Goal: Transaction & Acquisition: Purchase product/service

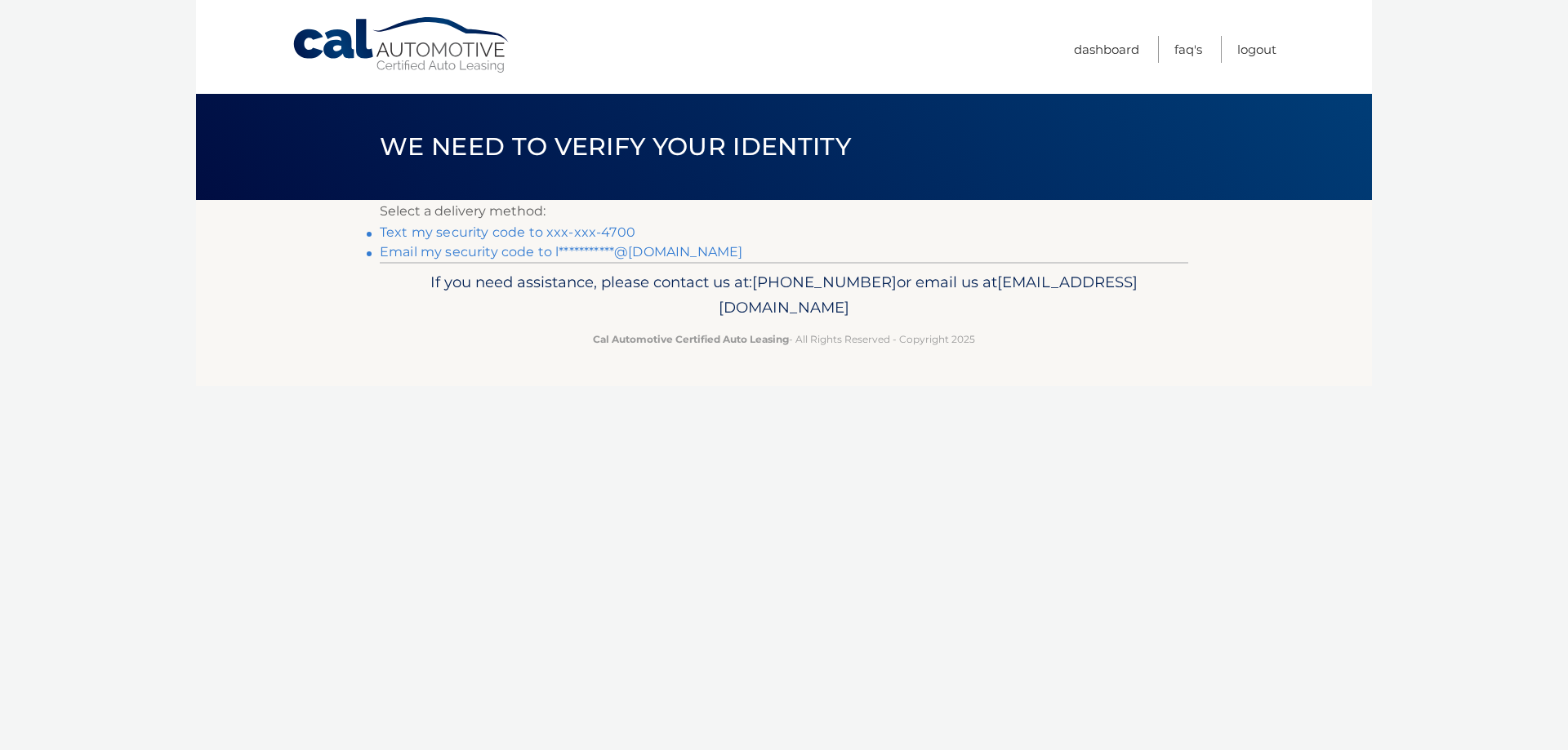
click at [460, 236] on link "Text my security code to xxx-xxx-4700" at bounding box center [508, 232] width 255 height 15
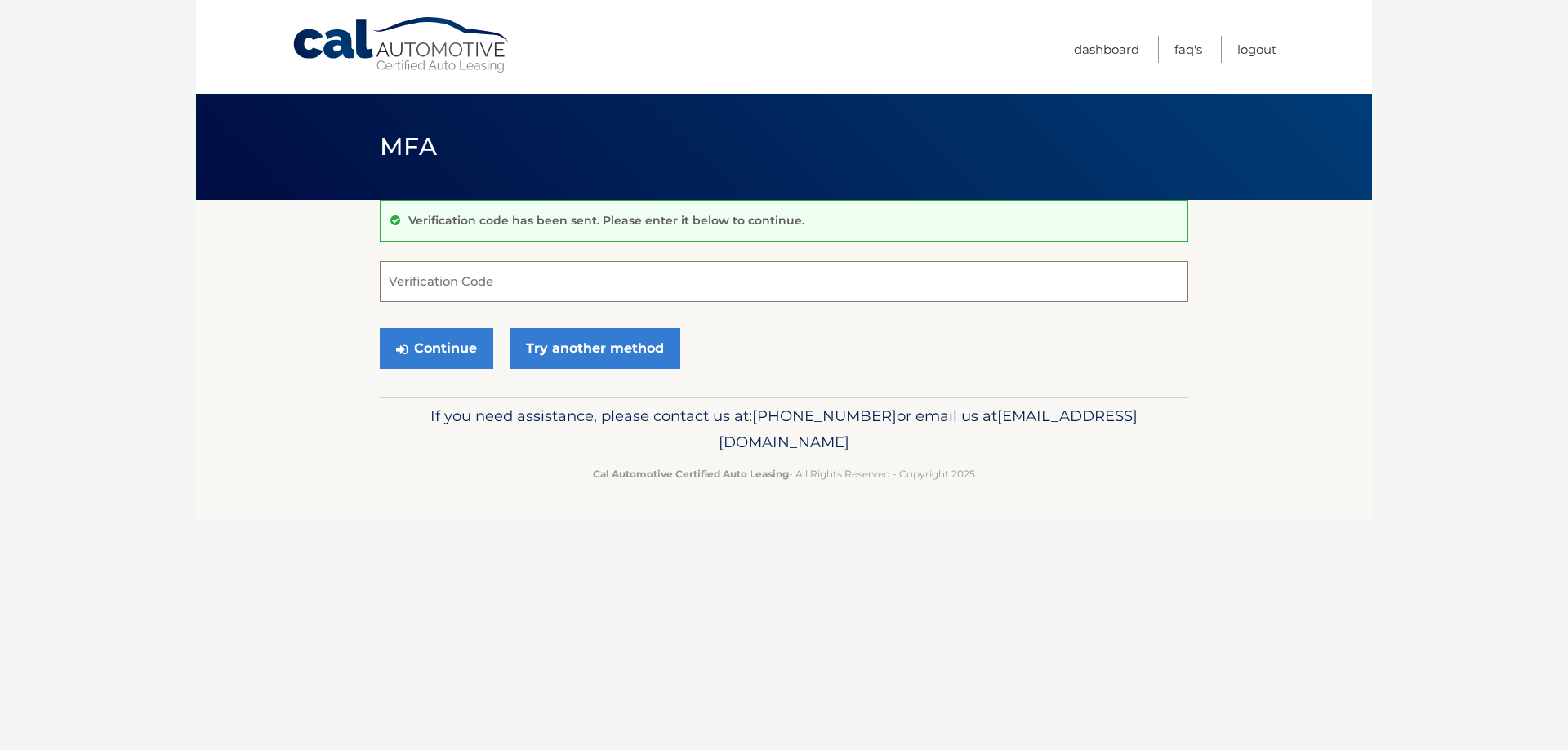
click at [453, 291] on input "Verification Code" at bounding box center [784, 281] width 808 height 41
type input "843003"
click at [466, 347] on button "Continue" at bounding box center [436, 349] width 113 height 41
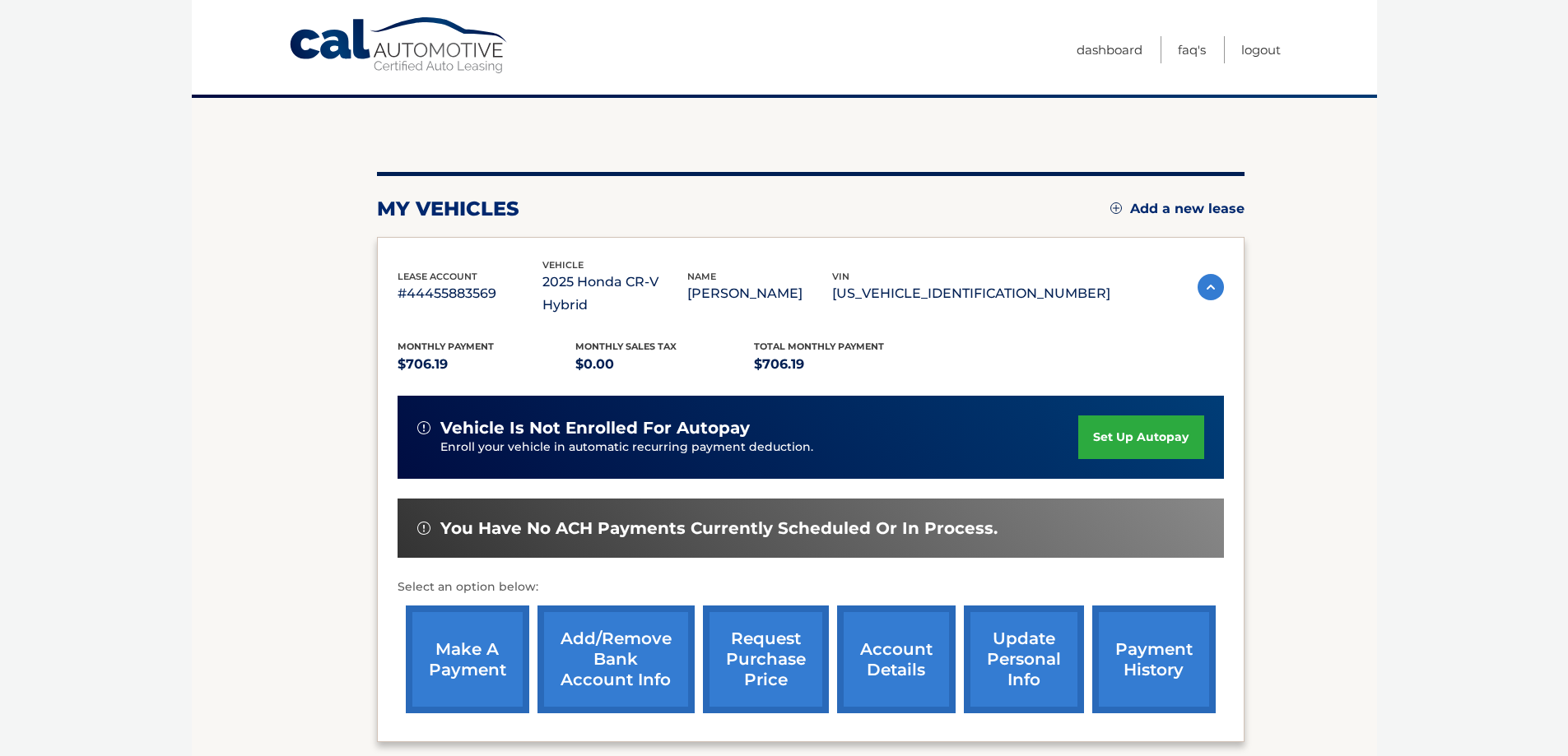
scroll to position [241, 0]
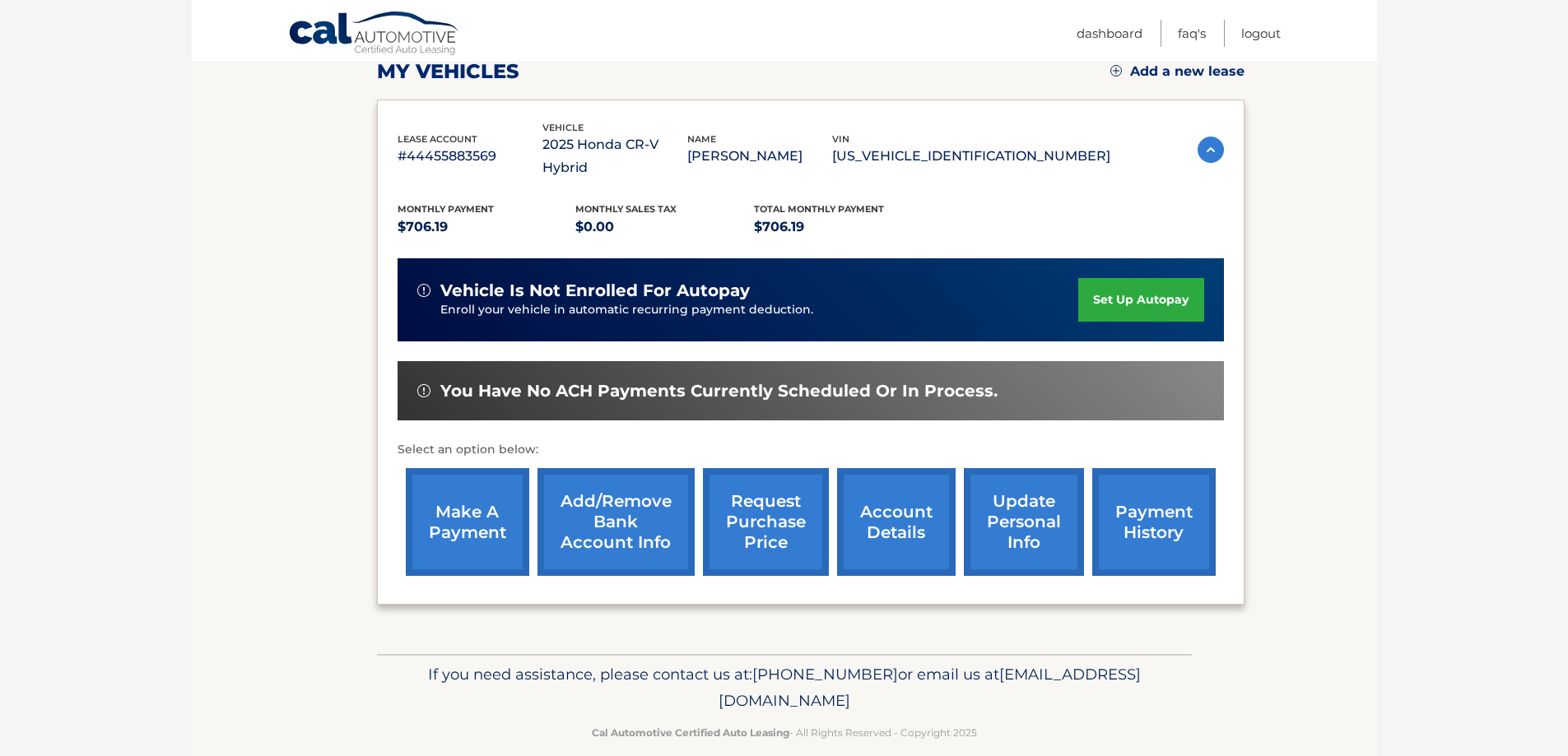
click at [450, 493] on link "make a payment" at bounding box center [467, 521] width 124 height 108
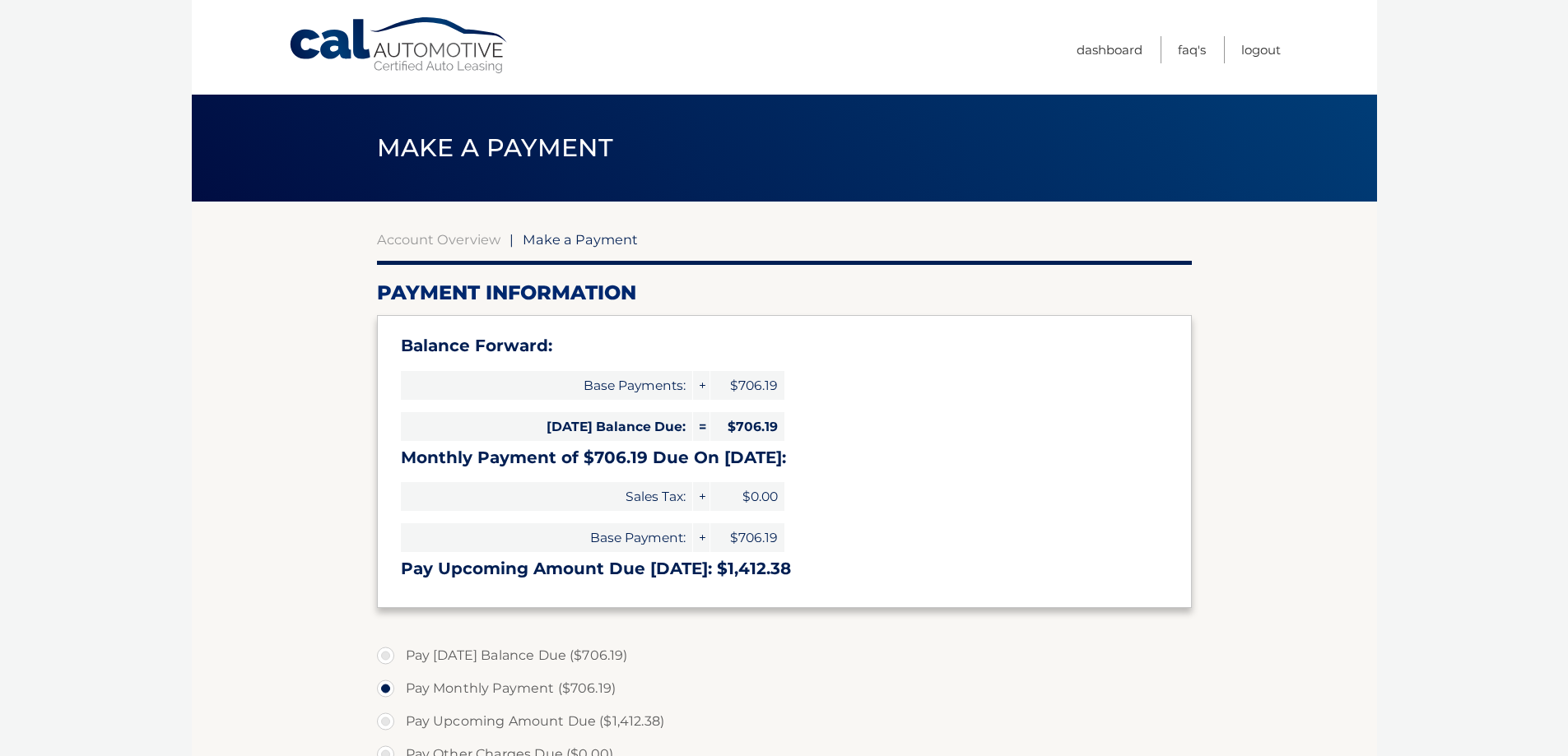
select select "MTA2N2QyYzEtMmY5YS00YzMxLWE5YjEtYjIzYzU4YzY5ZDYw"
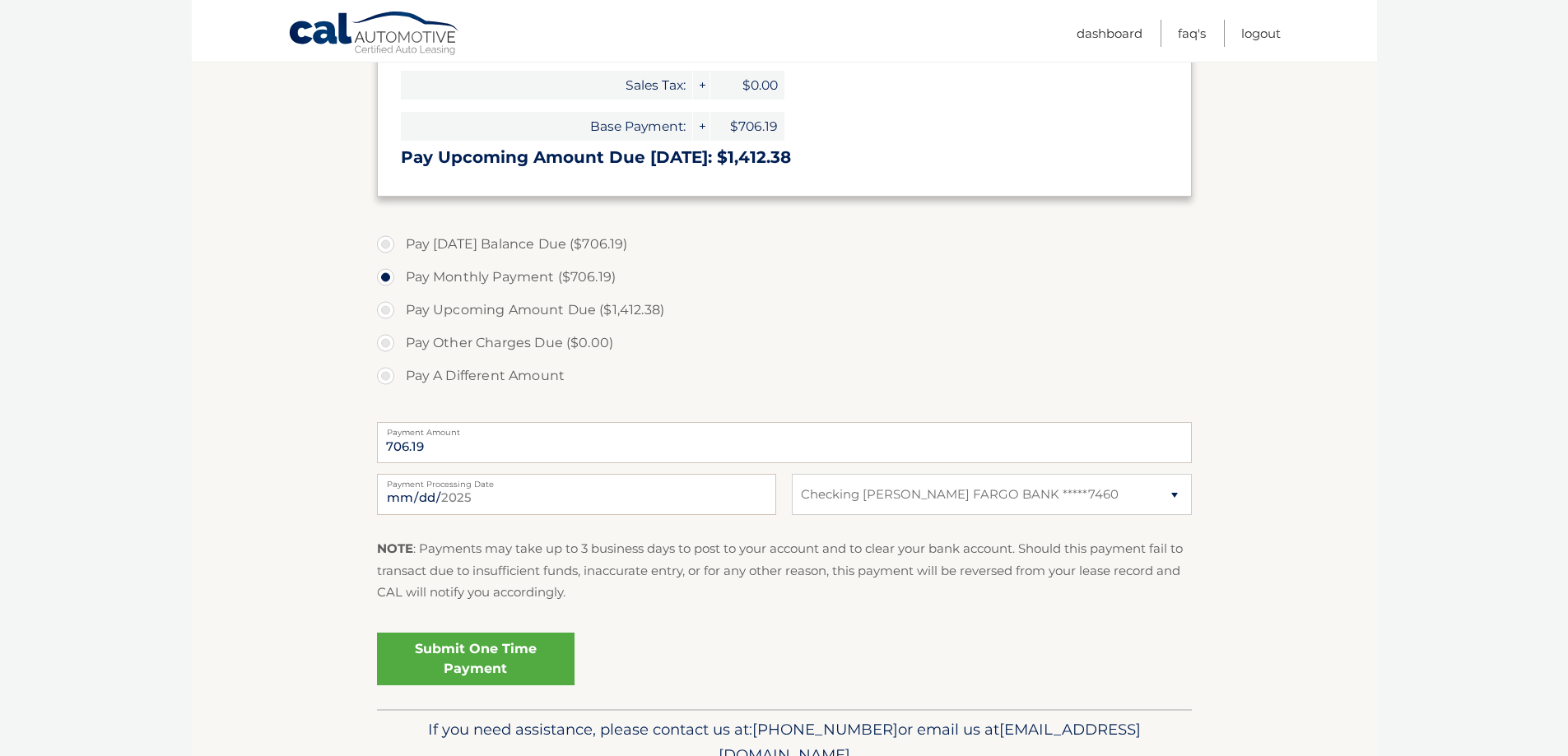
click at [451, 661] on link "Submit One Time Payment" at bounding box center [475, 659] width 197 height 52
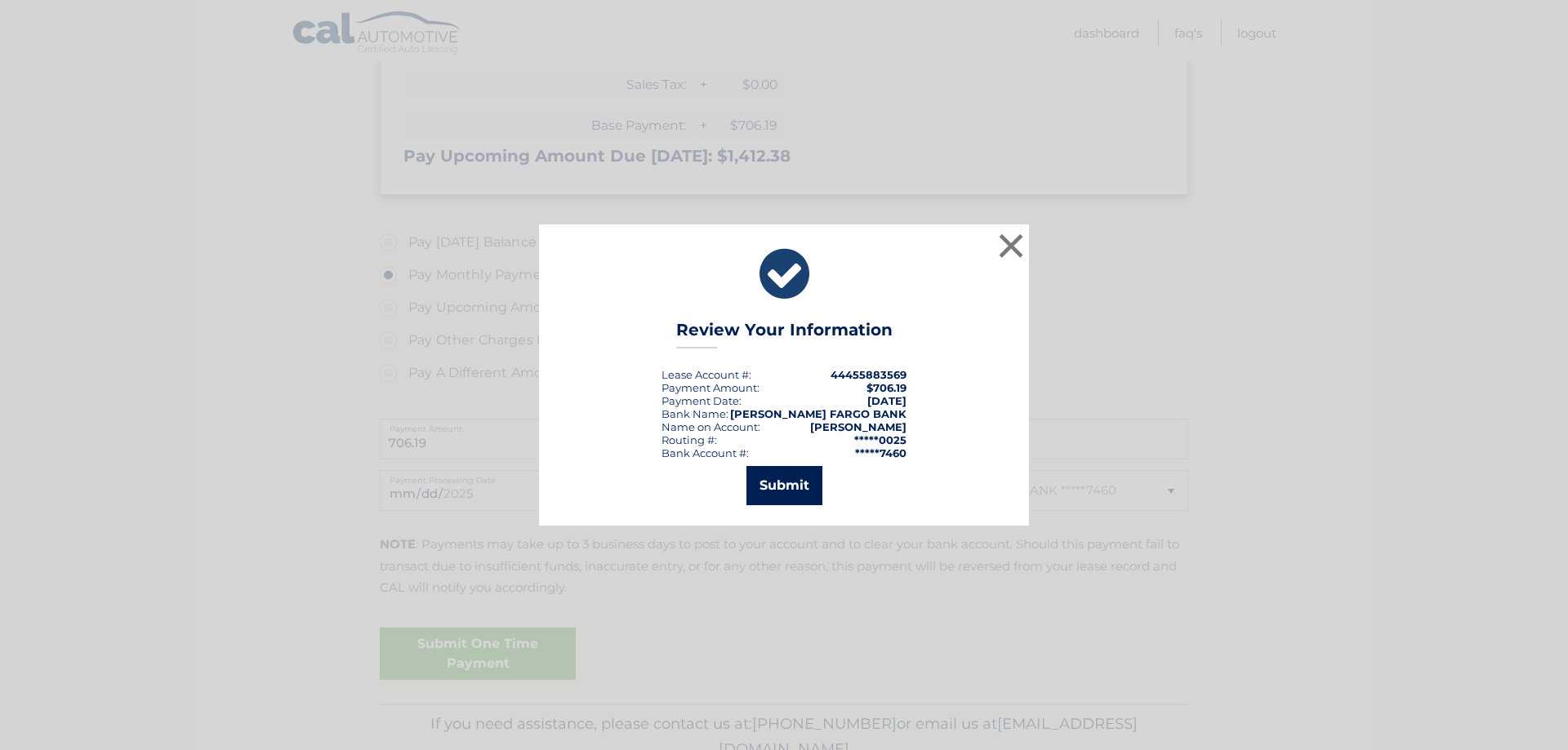
click at [800, 476] on button "Submit" at bounding box center [784, 485] width 76 height 39
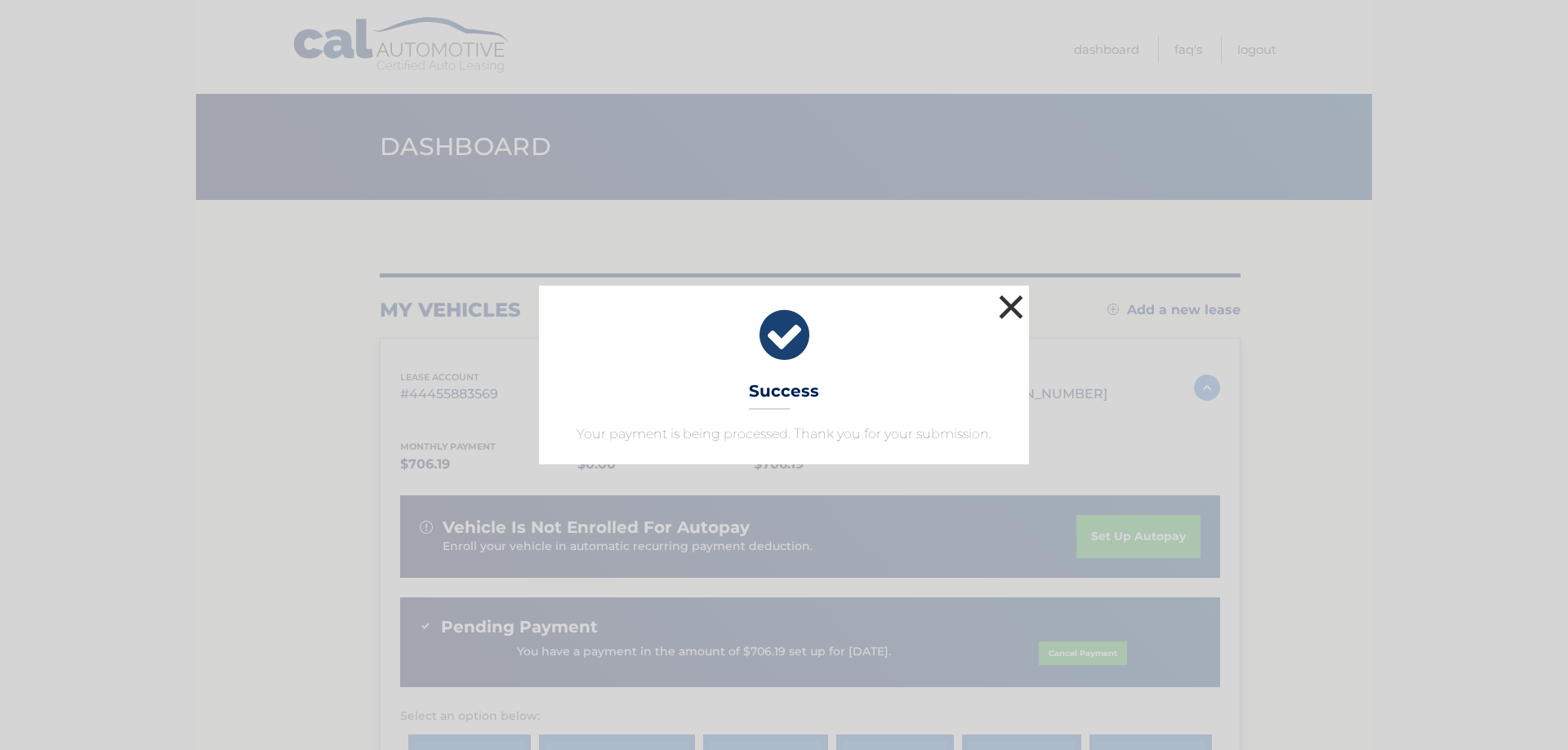
click at [1018, 307] on button "×" at bounding box center [1011, 307] width 33 height 33
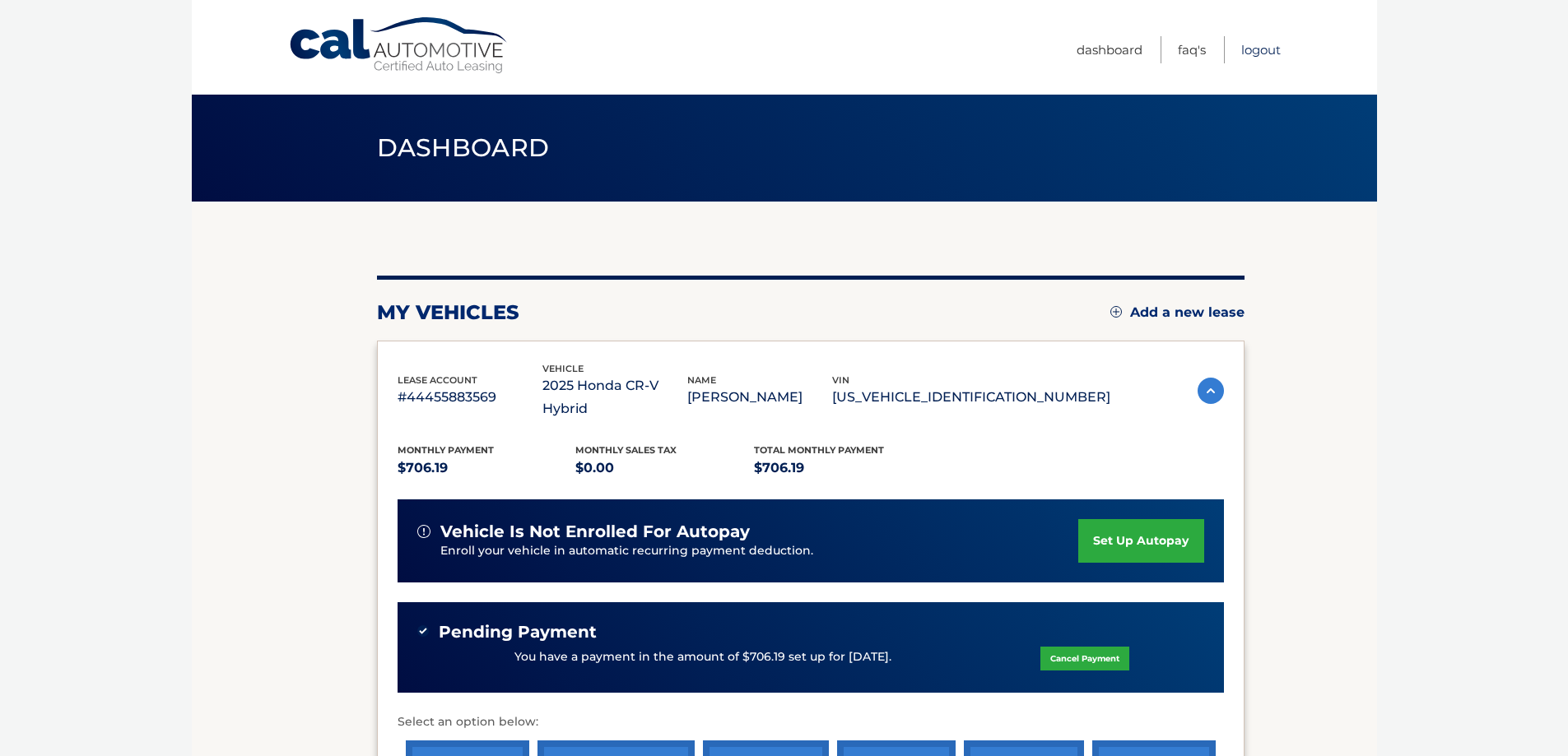
click at [1270, 53] on link "Logout" at bounding box center [1261, 50] width 40 height 27
